Goal: Find specific page/section: Find specific page/section

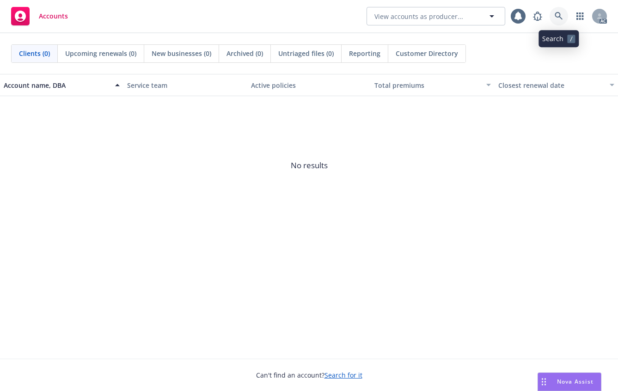
click at [559, 14] on icon at bounding box center [558, 16] width 8 height 8
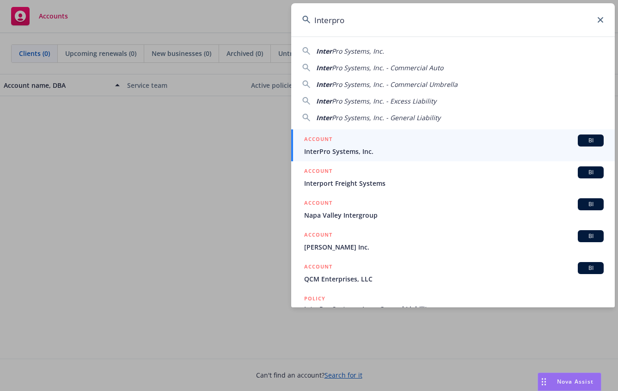
type input "Interpro"
click at [334, 143] on div "ACCOUNT BI" at bounding box center [453, 140] width 299 height 12
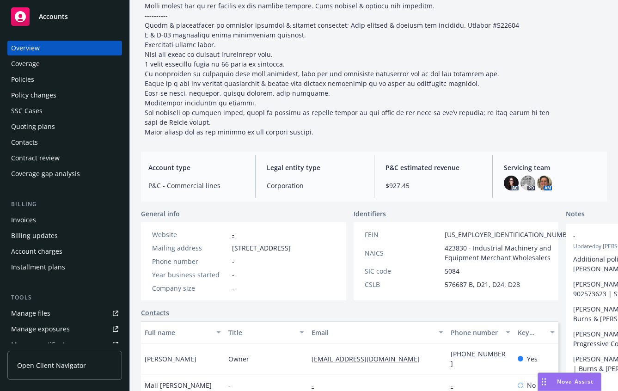
scroll to position [416, 0]
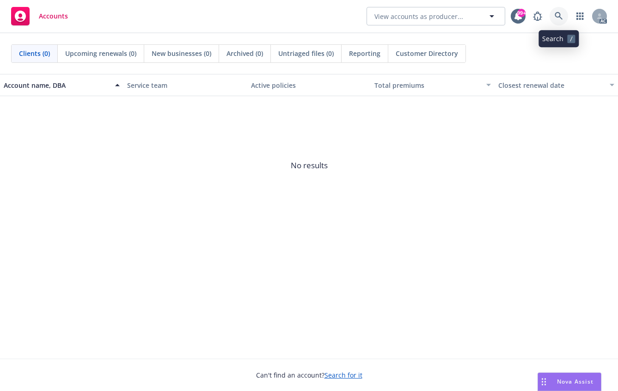
click at [561, 14] on icon at bounding box center [558, 16] width 8 height 8
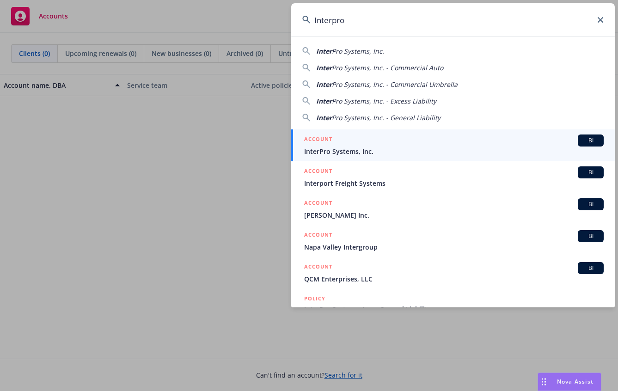
type input "Interpro"
click at [331, 149] on span "InterPro Systems, Inc." at bounding box center [453, 151] width 299 height 10
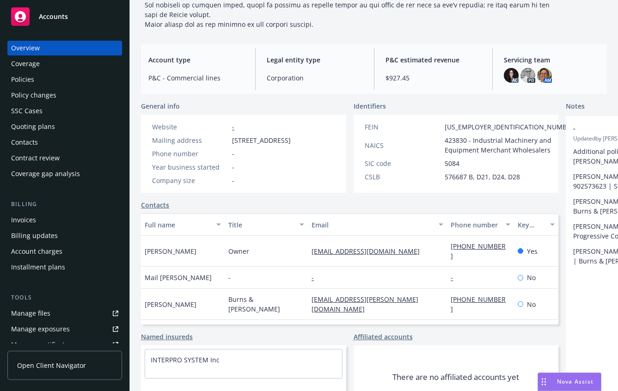
scroll to position [601, 0]
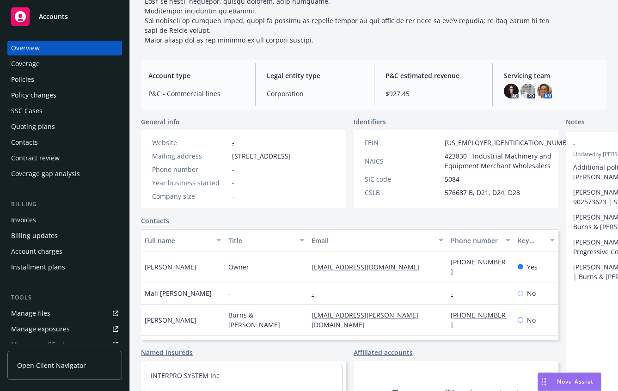
click at [579, 87] on div "AC PD AM" at bounding box center [552, 91] width 96 height 15
click at [525, 90] on img at bounding box center [527, 91] width 15 height 15
click at [582, 80] on div "Servicing team AC PD AM" at bounding box center [551, 84] width 110 height 43
click at [36, 66] on div "Coverage" at bounding box center [25, 63] width 29 height 15
